Goal: Task Accomplishment & Management: Manage account settings

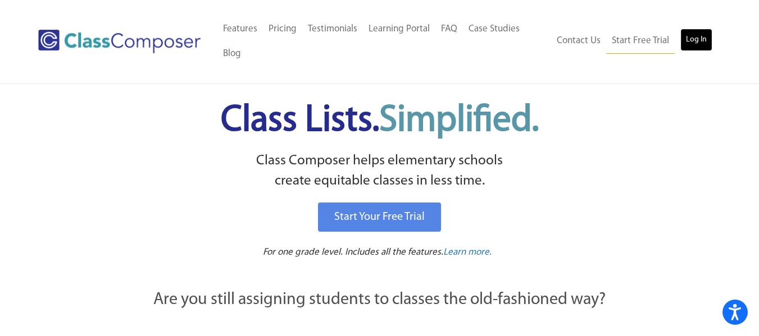
click at [696, 35] on link "Log In" at bounding box center [696, 40] width 32 height 22
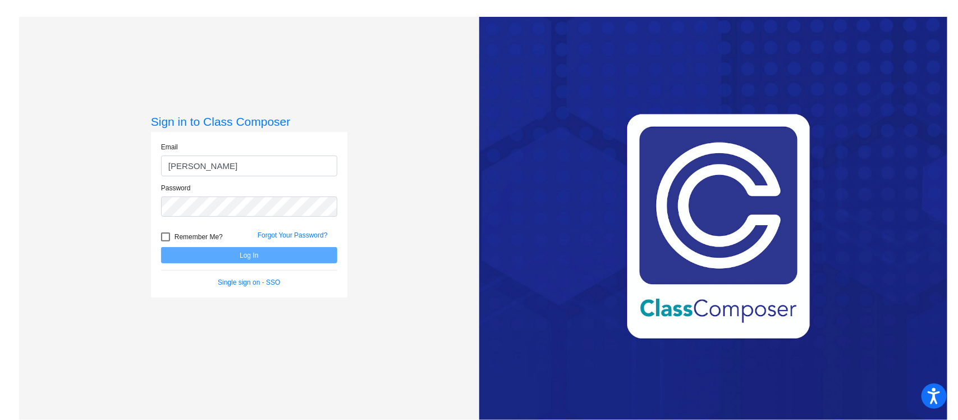
type input "[EMAIL_ADDRESS][PERSON_NAME][DOMAIN_NAME]"
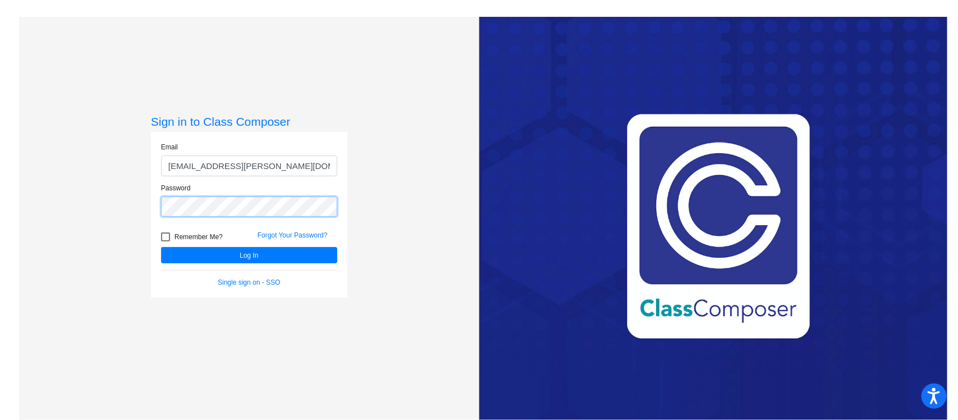
click at [161, 247] on button "Log In" at bounding box center [249, 255] width 176 height 16
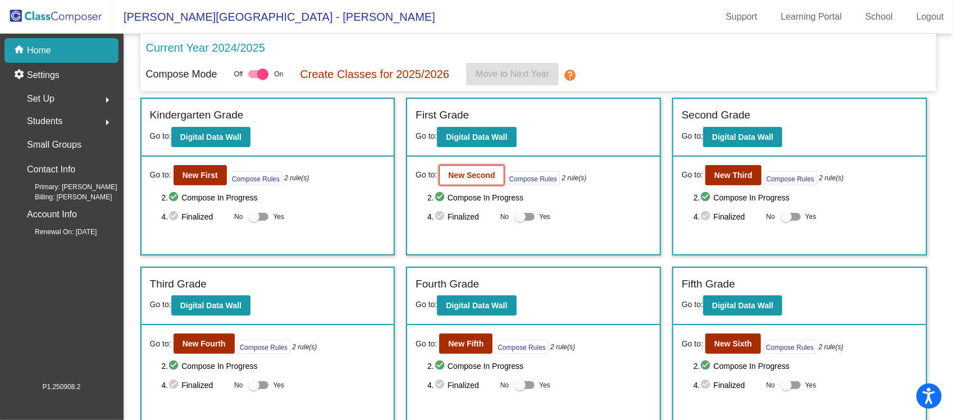
click at [477, 172] on b "New Second" at bounding box center [471, 175] width 47 height 9
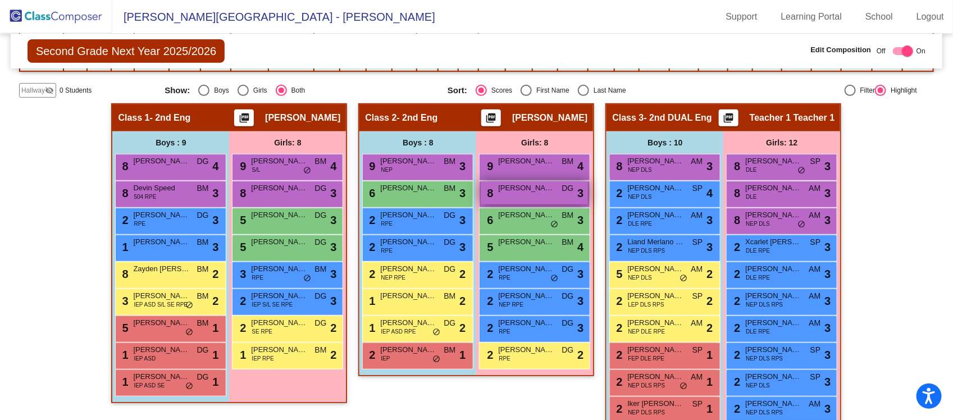
scroll to position [281, 0]
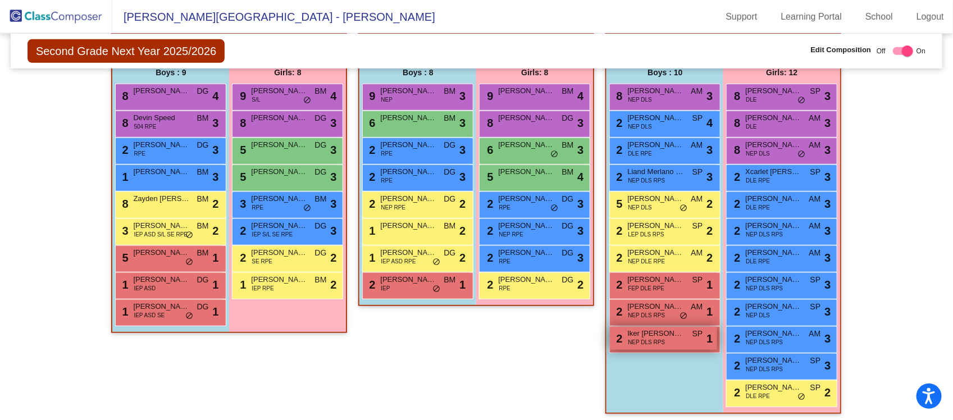
click at [679, 341] on div "2 Iker [PERSON_NAME] NEP DLS RPS SP lock do_not_disturb_alt 1" at bounding box center [663, 338] width 107 height 23
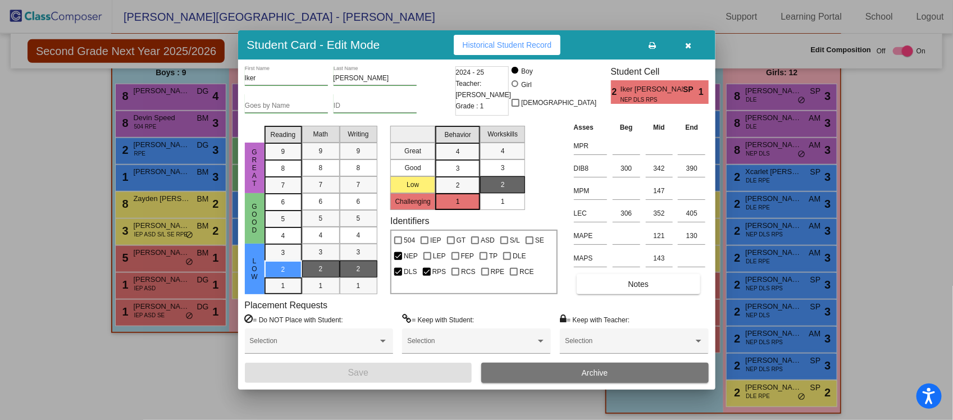
click at [688, 45] on icon "button" at bounding box center [688, 46] width 6 height 8
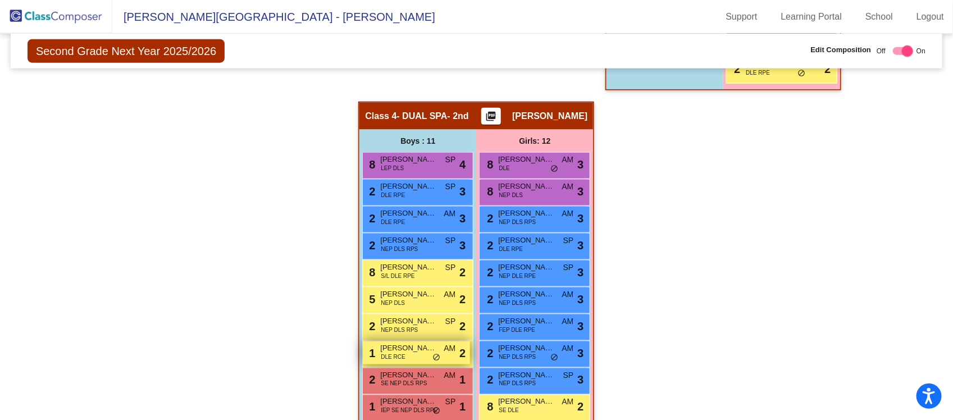
scroll to position [674, 0]
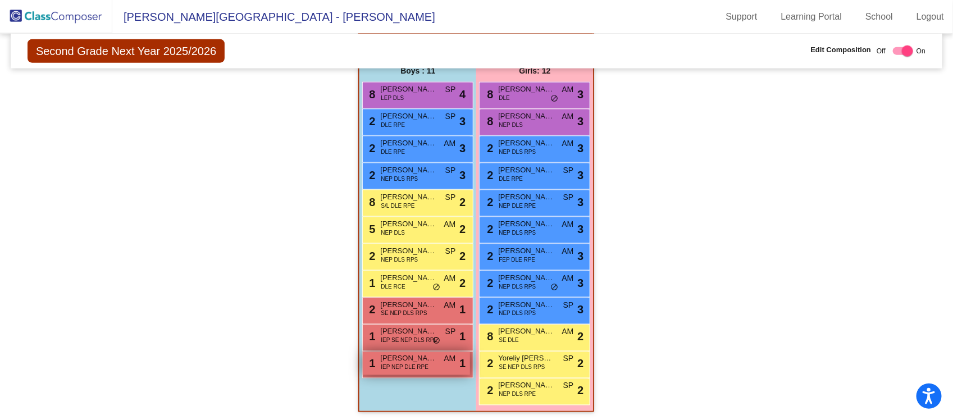
click at [433, 368] on div "1 [PERSON_NAME] De [PERSON_NAME], IEP NEP DLE RPE AM lock do_not_disturb_alt 1" at bounding box center [416, 363] width 107 height 23
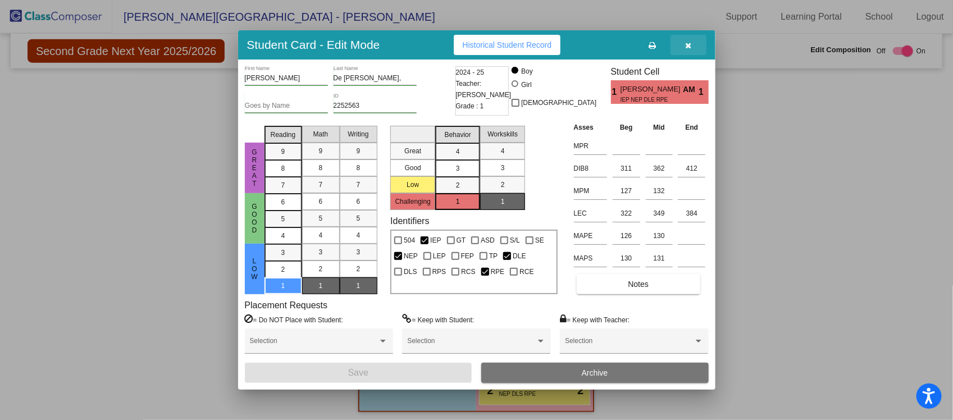
click at [691, 43] on icon "button" at bounding box center [688, 46] width 6 height 8
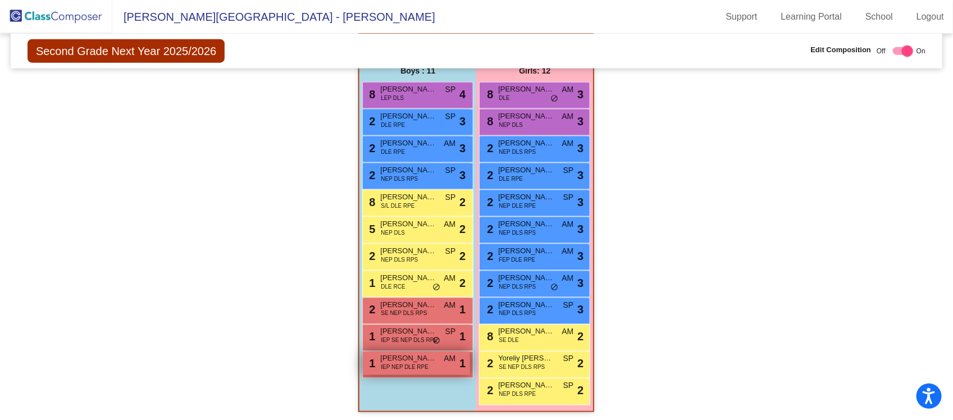
click at [413, 363] on span "IEP NEP DLE RPE" at bounding box center [405, 367] width 48 height 8
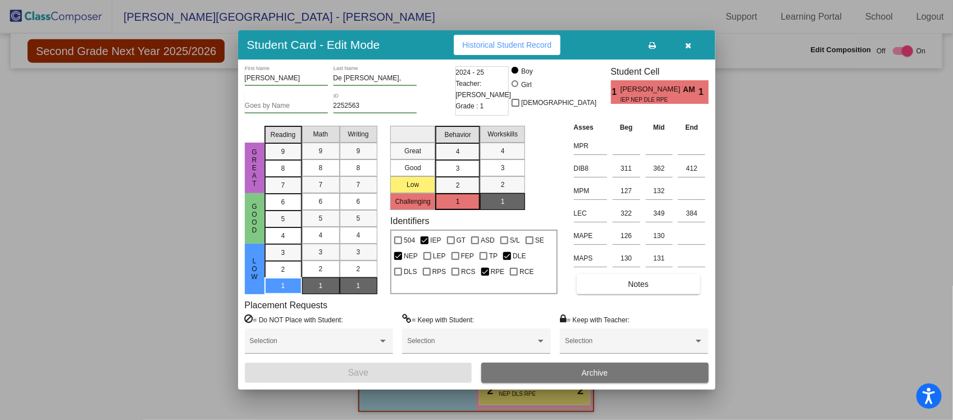
click at [287, 79] on input "[PERSON_NAME]" at bounding box center [286, 79] width 83 height 8
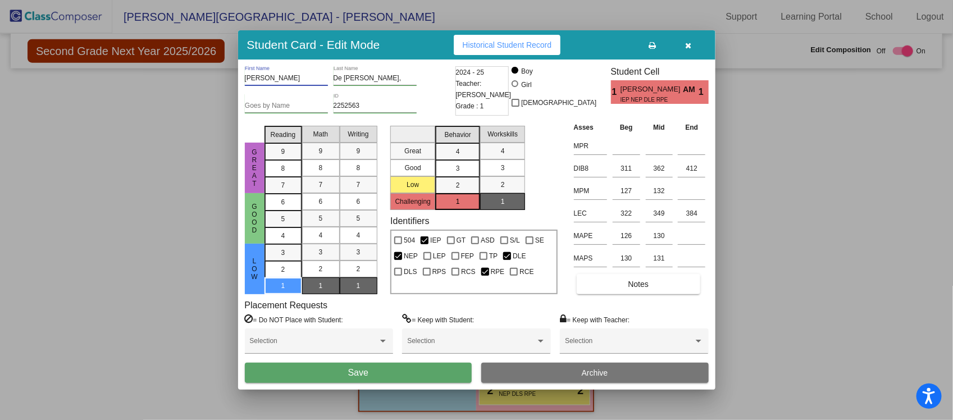
type input "[PERSON_NAME]"
click at [351, 373] on span "Save" at bounding box center [358, 373] width 20 height 10
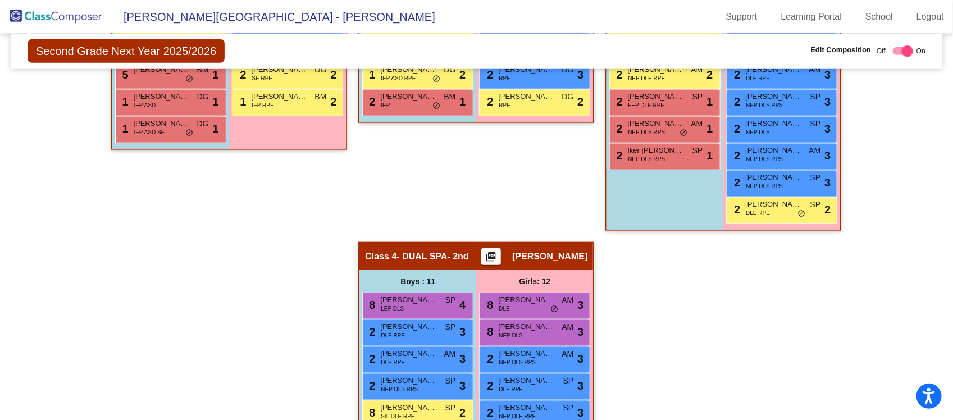
scroll to position [323, 0]
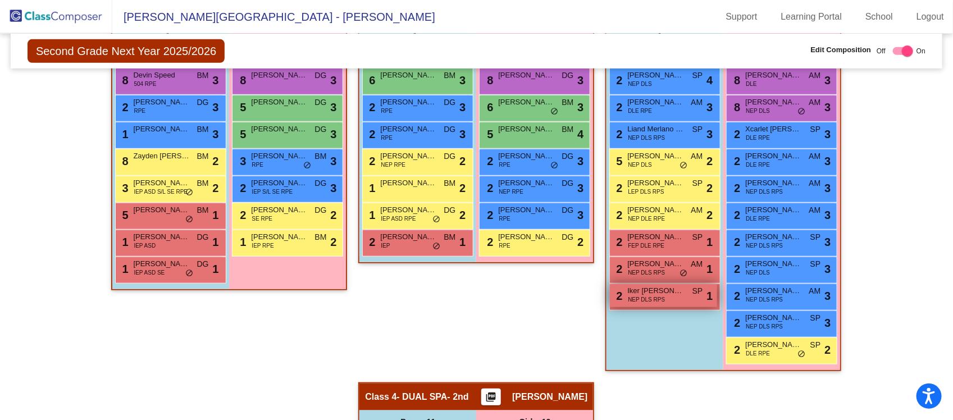
click at [669, 296] on div "2 Iker [PERSON_NAME] NEP DLS RPS SP lock do_not_disturb_alt 1" at bounding box center [663, 295] width 107 height 23
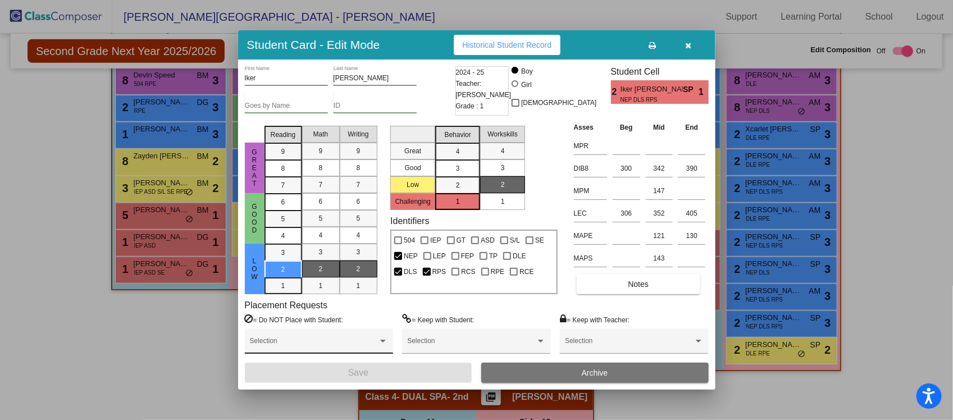
click at [377, 337] on div "Selection" at bounding box center [319, 344] width 138 height 20
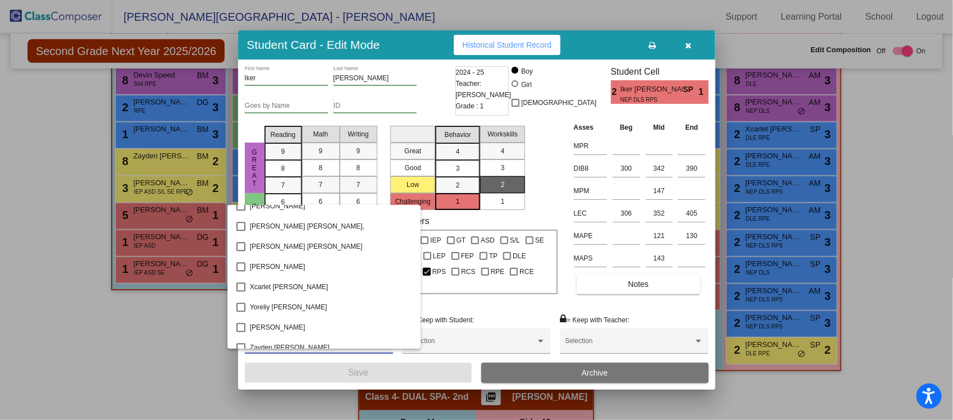
scroll to position [1412, 0]
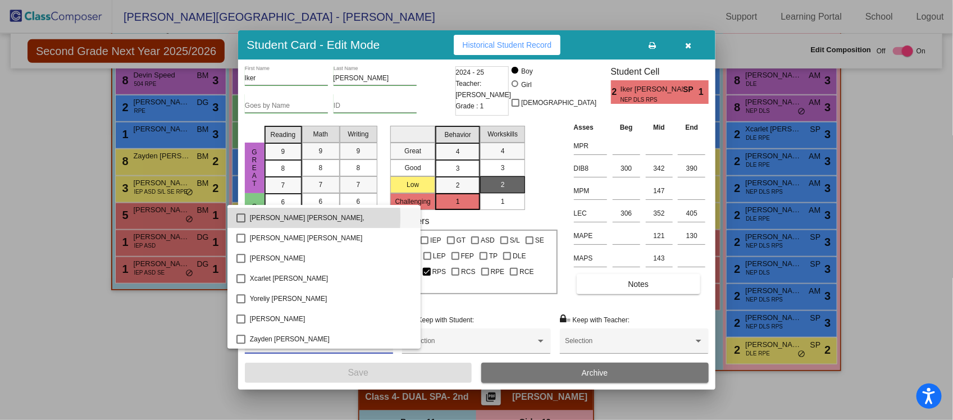
click at [238, 217] on mat-pseudo-checkbox at bounding box center [240, 217] width 9 height 9
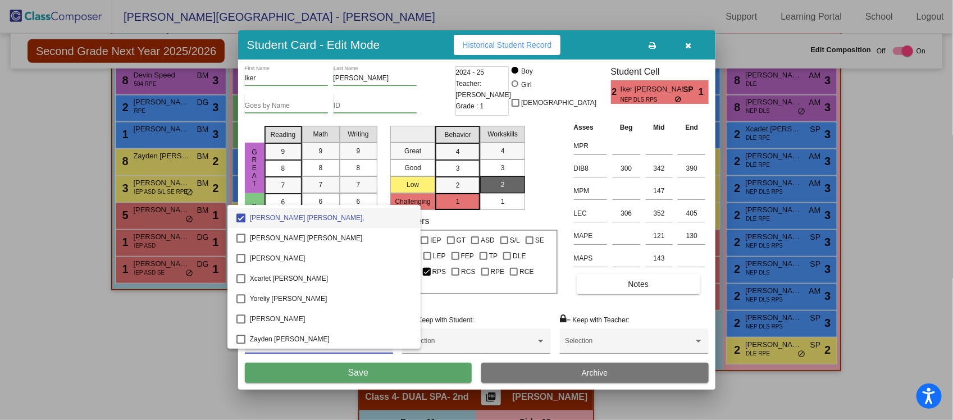
click at [355, 369] on div at bounding box center [476, 210] width 953 height 420
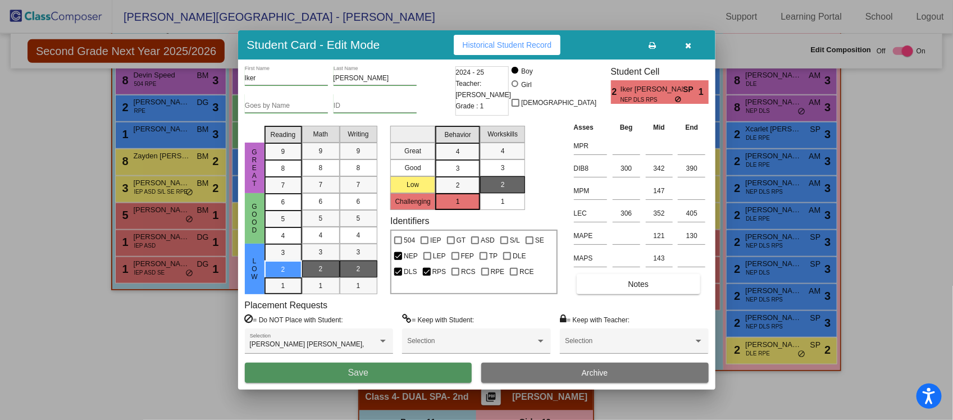
click at [365, 371] on span "Save" at bounding box center [358, 373] width 20 height 10
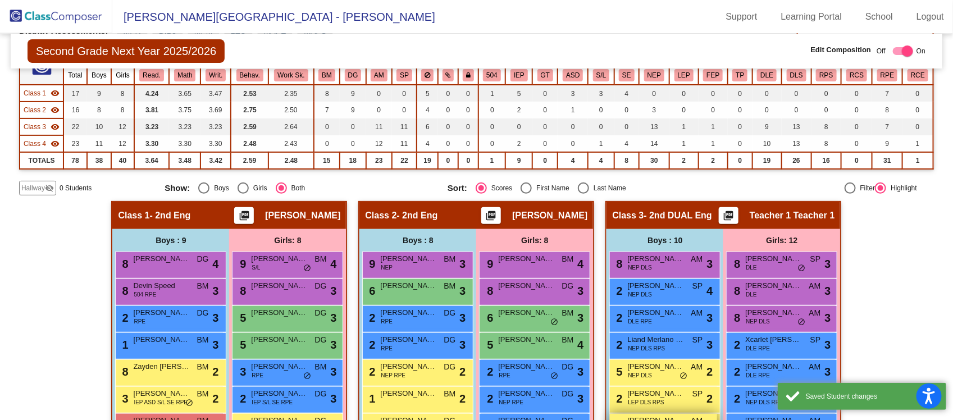
scroll to position [0, 0]
